Goal: Task Accomplishment & Management: Use online tool/utility

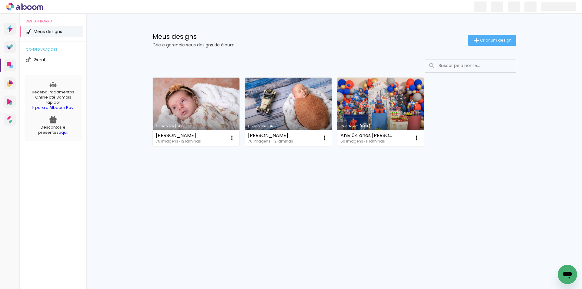
click at [277, 93] on link "Criado em [DATE]" at bounding box center [288, 112] width 87 height 69
